Goal: Task Accomplishment & Management: Use online tool/utility

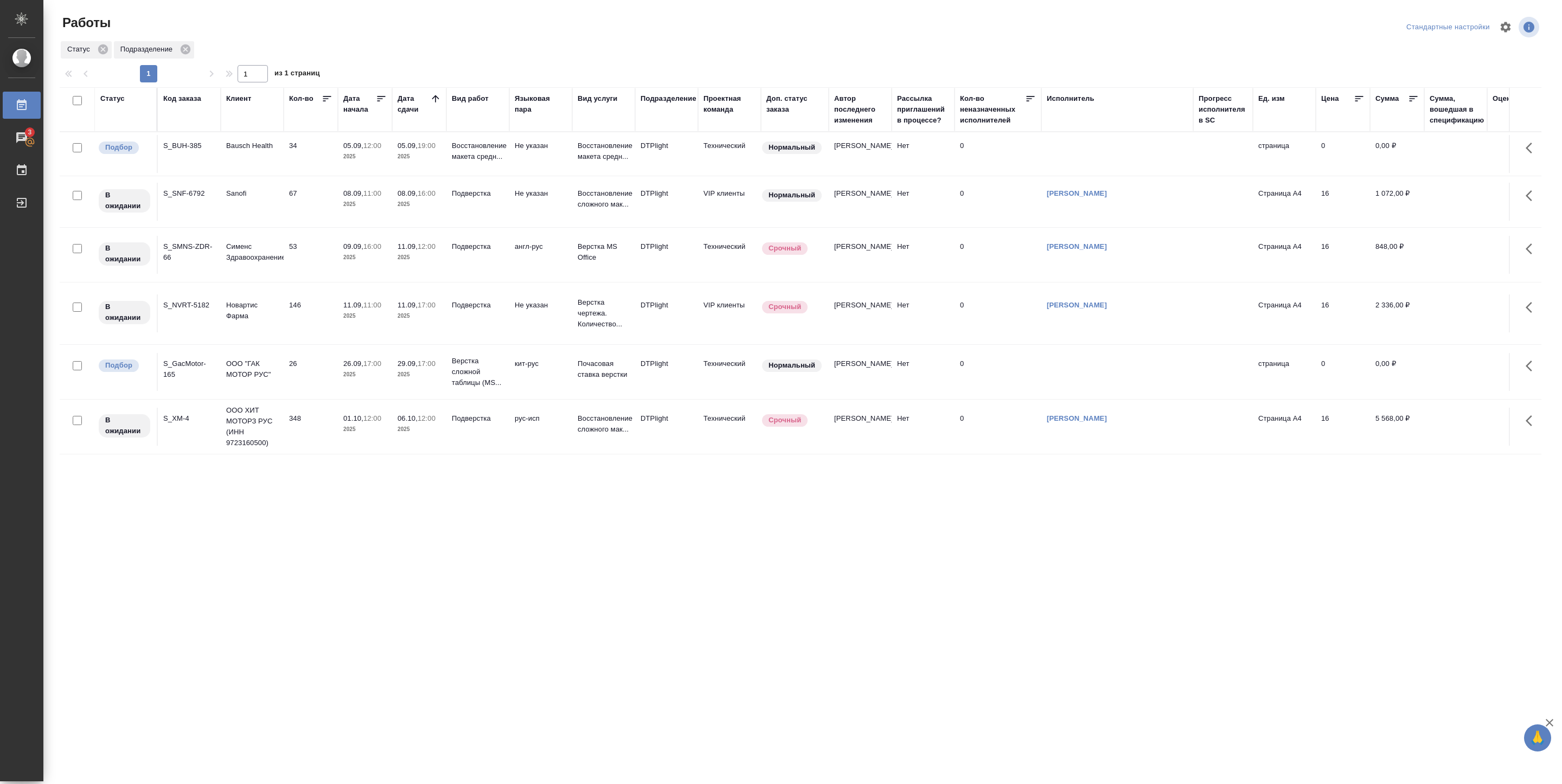
click at [401, 161] on p "2025" at bounding box center [419, 156] width 43 height 11
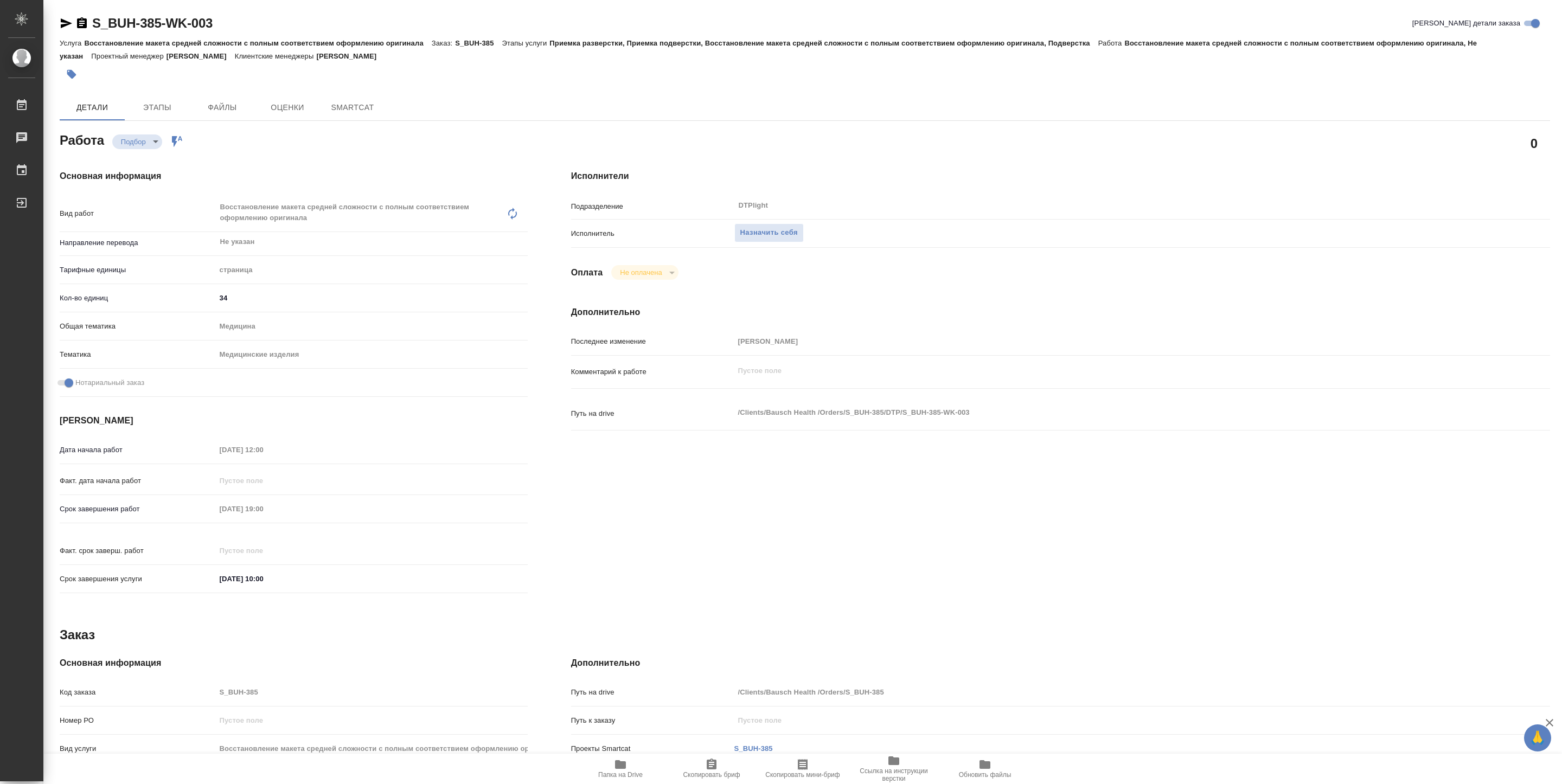
type textarea "x"
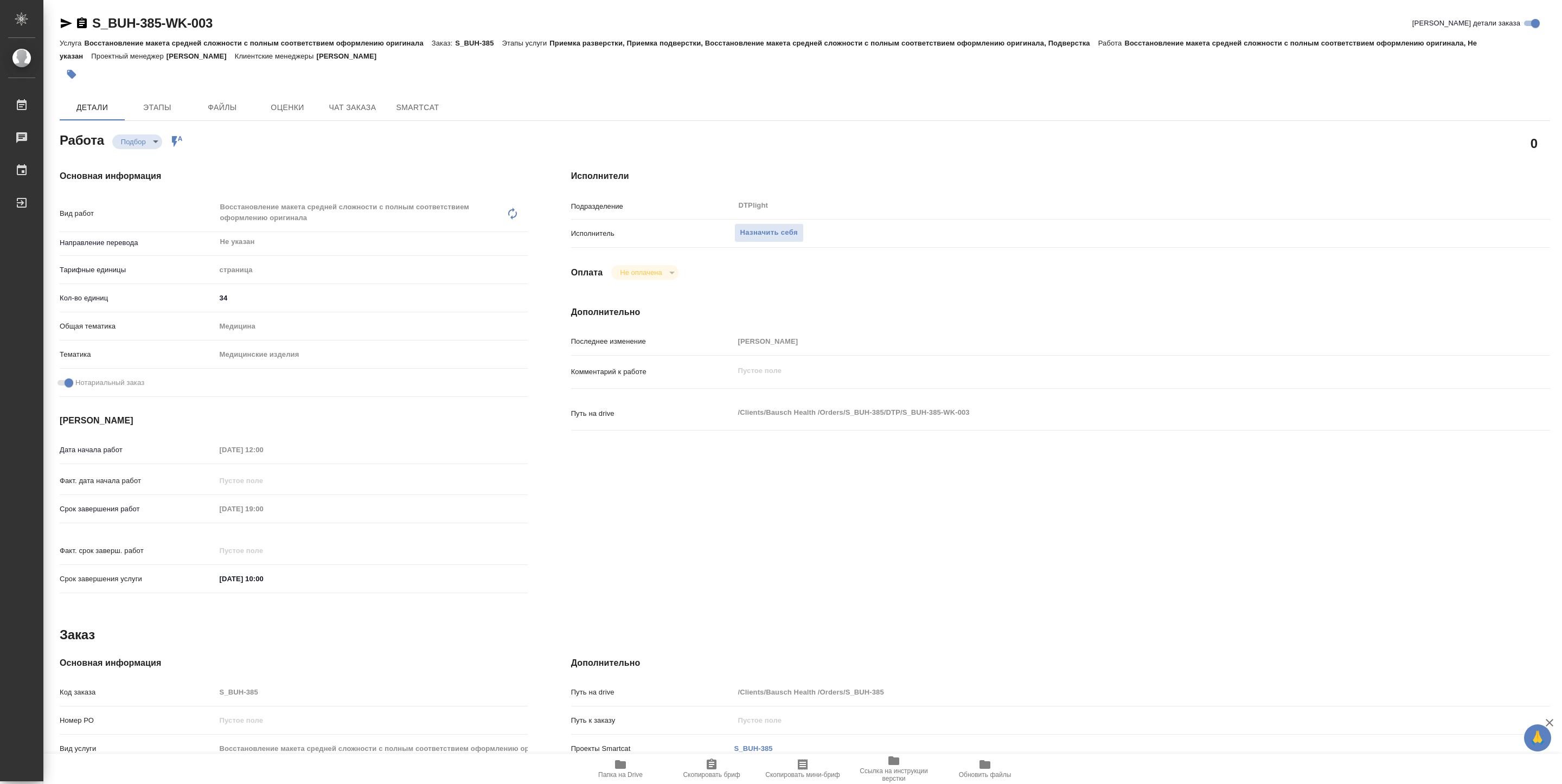
type textarea "x"
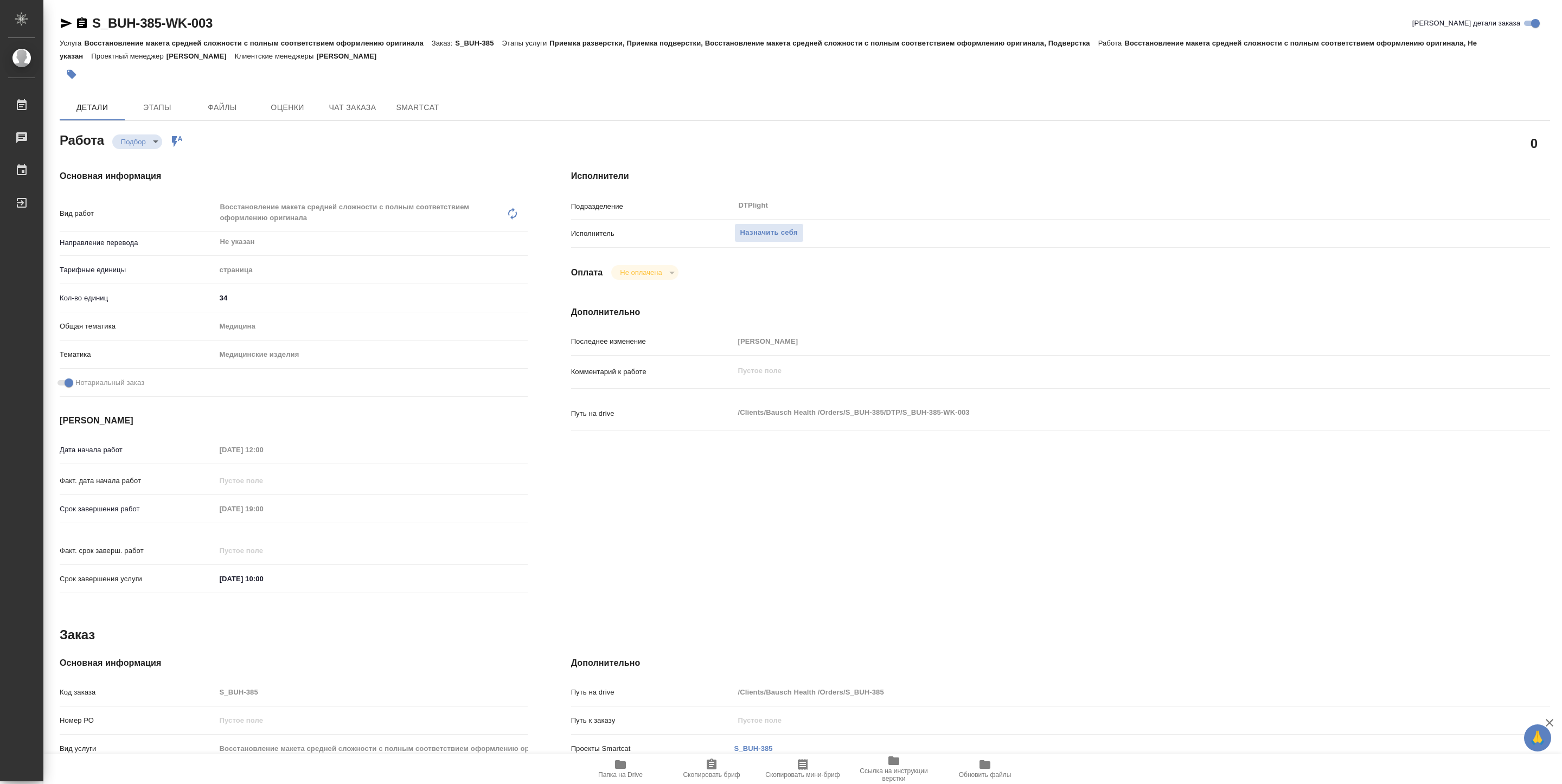
type textarea "x"
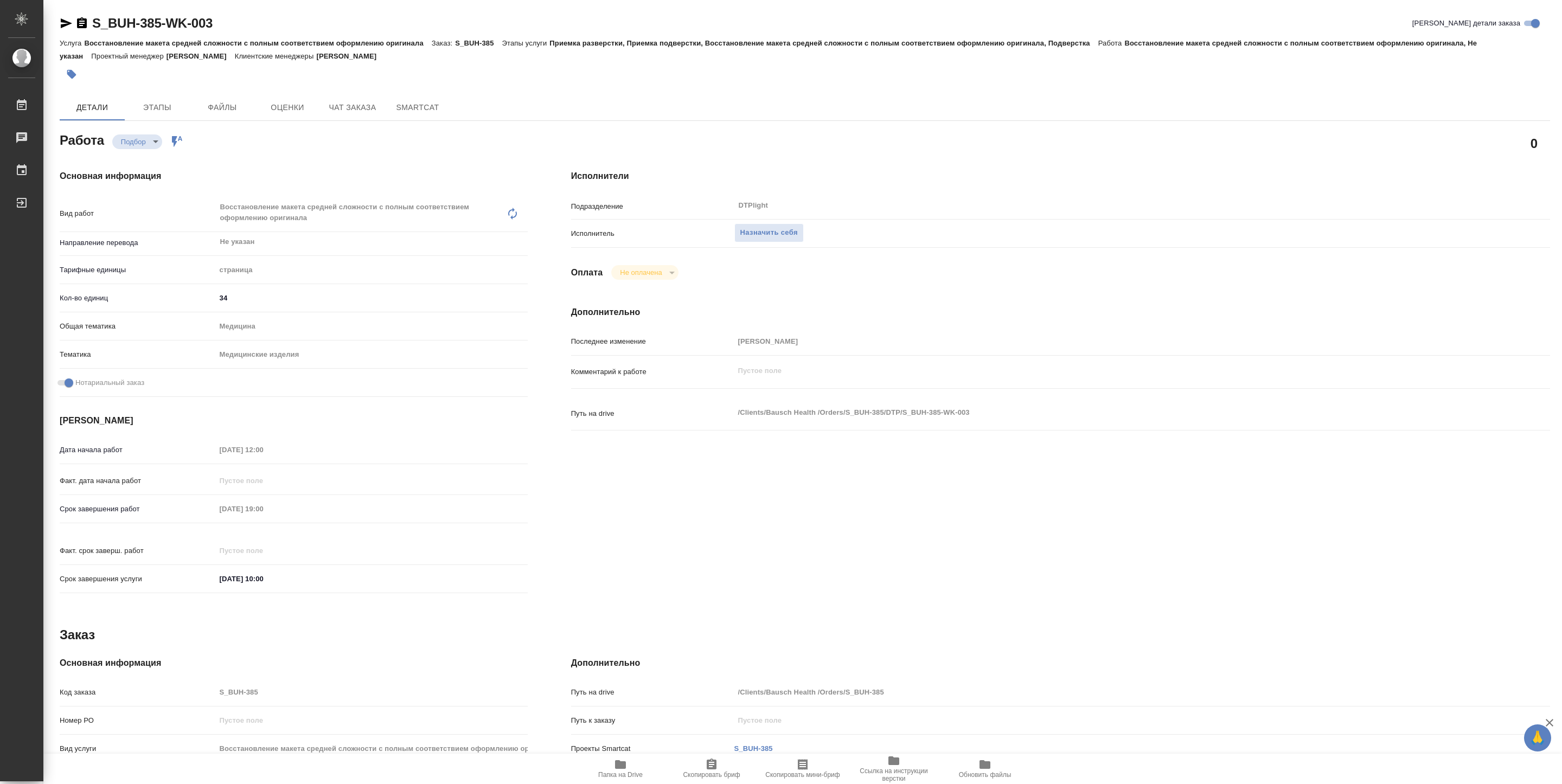
type textarea "x"
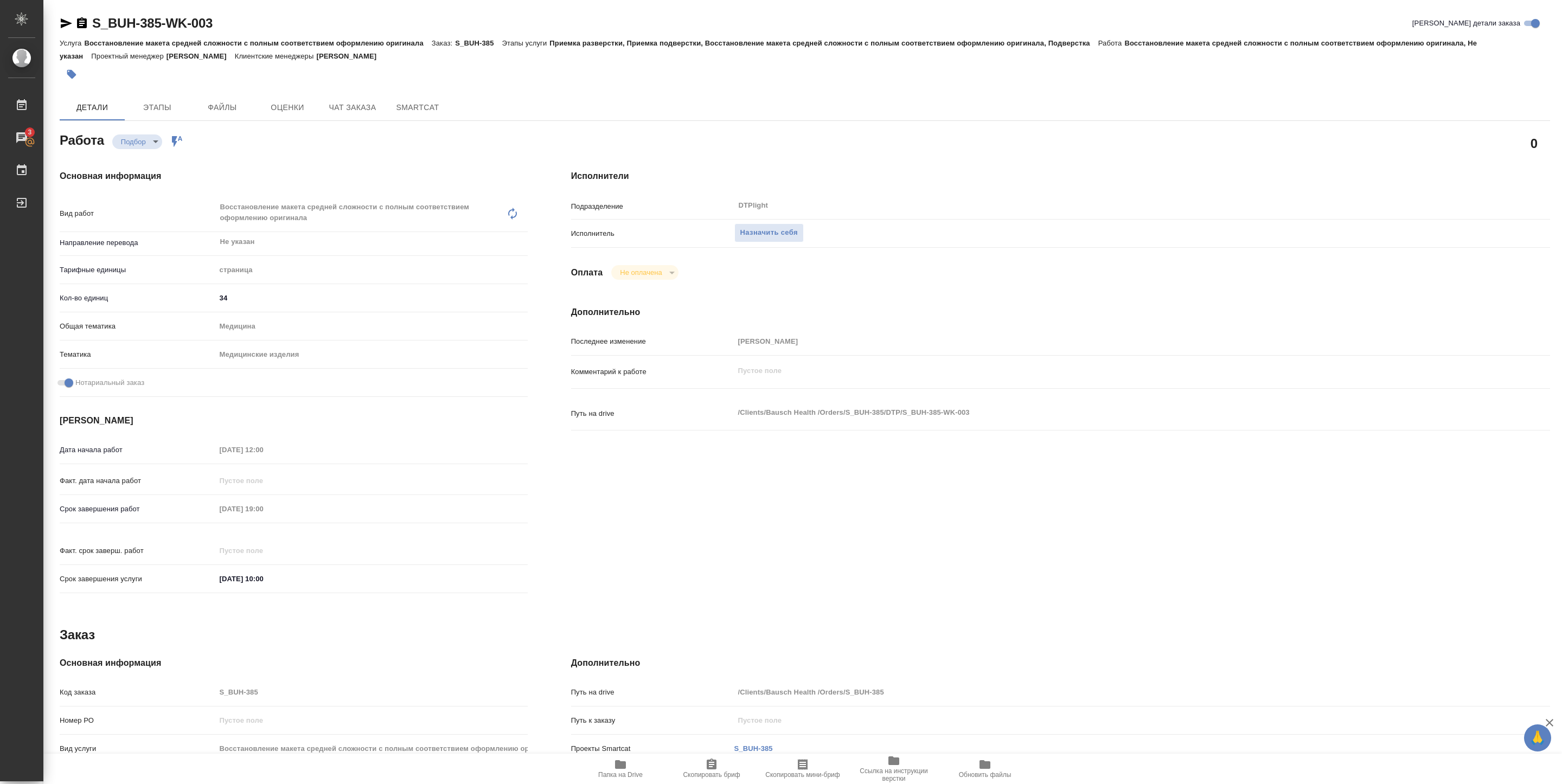
click at [625, 768] on icon "button" at bounding box center [621, 764] width 13 height 13
